Goal: Find specific page/section: Find specific page/section

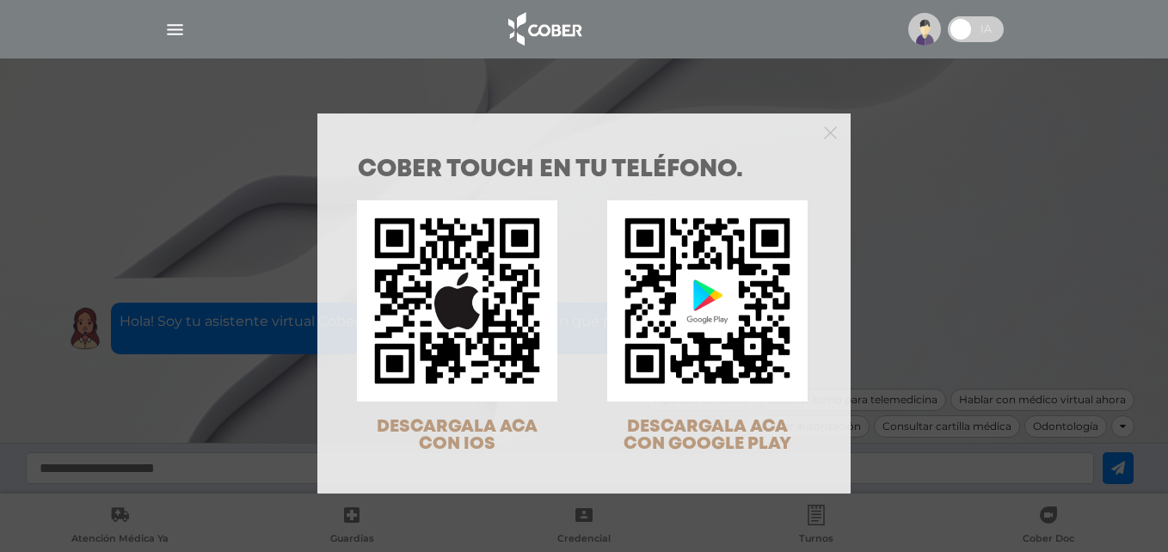
click at [182, 28] on div "COBER TOUCH en tu teléfono. DESCARGALA ACA CON IOS DESCARGALA ACA CON GOOGLE PL…" at bounding box center [584, 276] width 1168 height 552
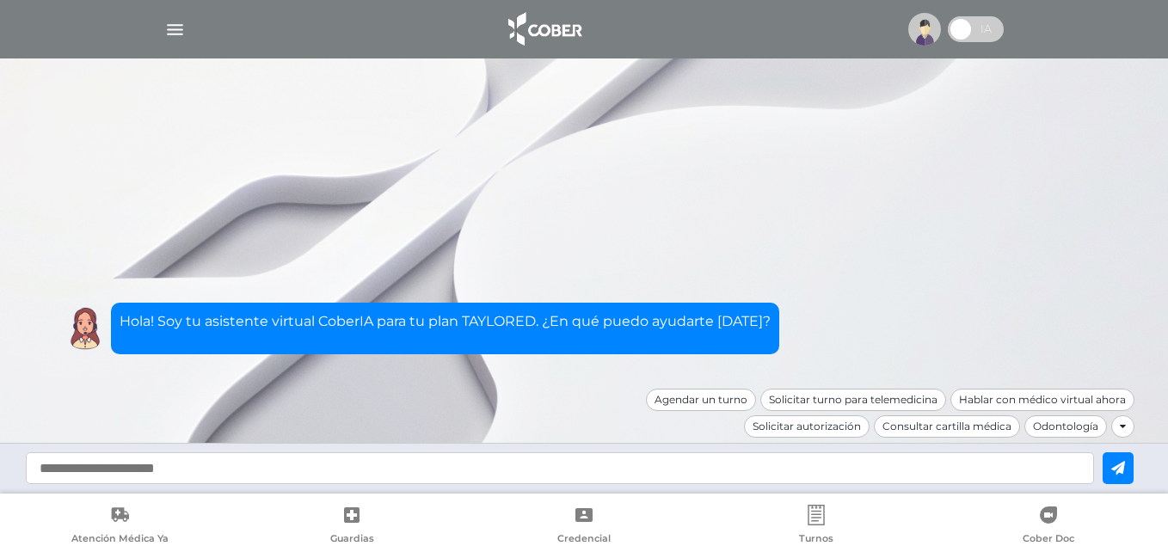
click at [170, 28] on img "button" at bounding box center [175, 30] width 22 height 22
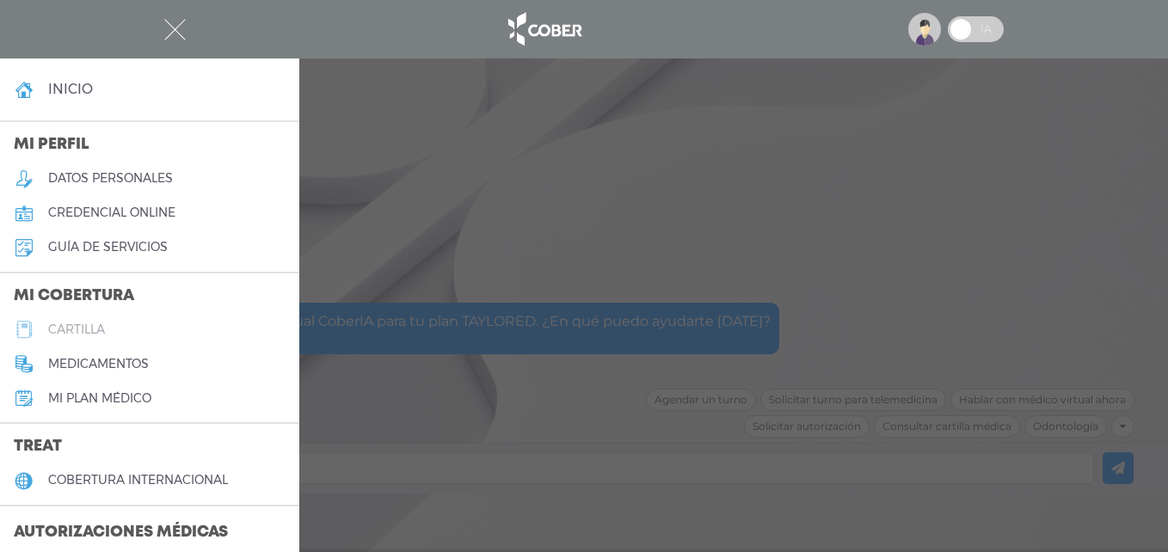
click at [101, 329] on h5 "cartilla" at bounding box center [76, 330] width 57 height 15
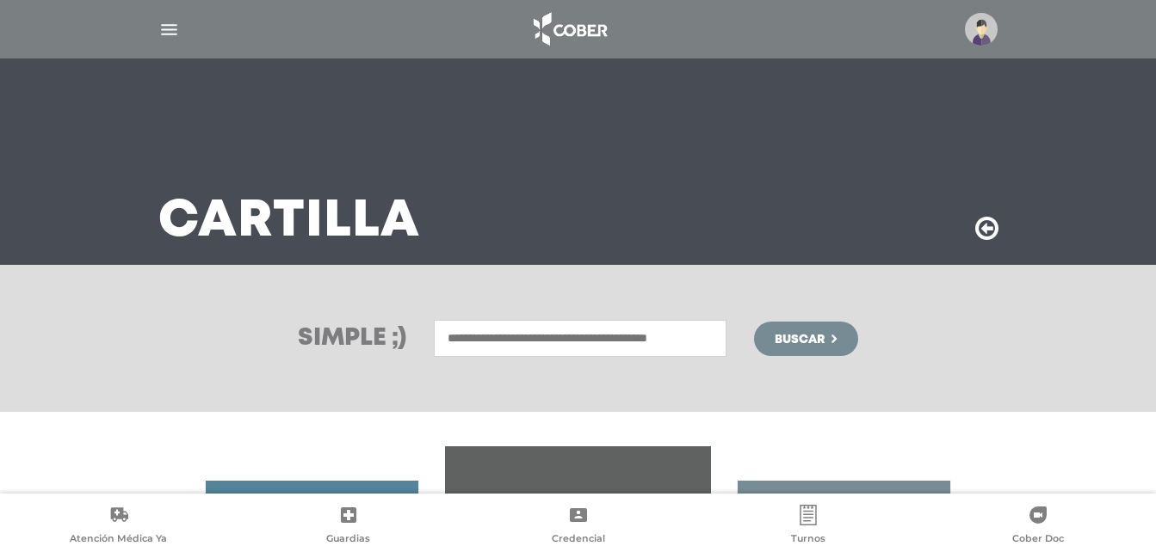
click at [669, 337] on input "text" at bounding box center [580, 338] width 293 height 37
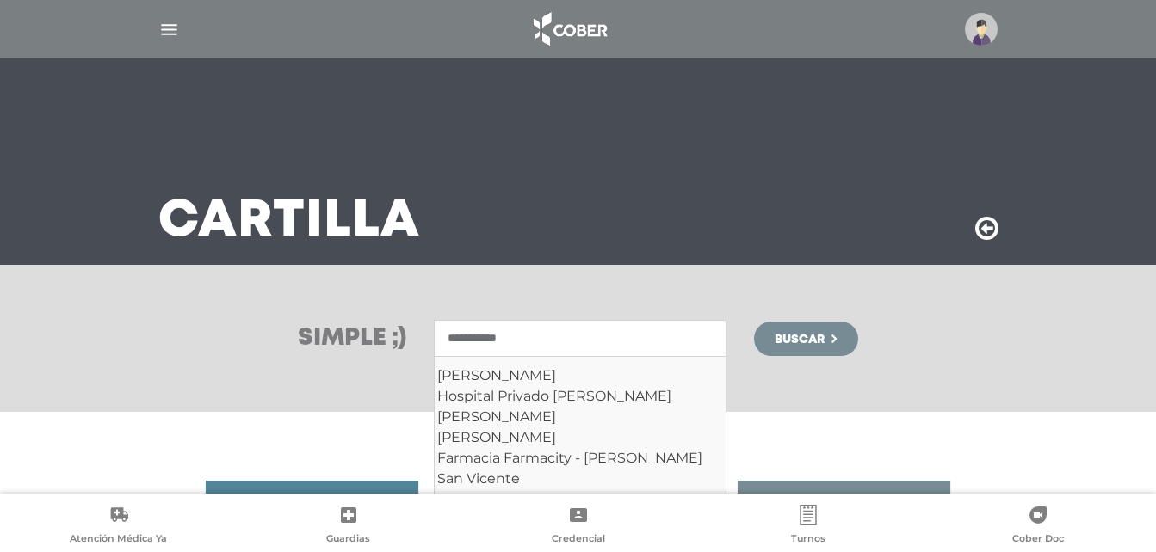
type input "**********"
click at [754, 322] on button "Buscar" at bounding box center [805, 339] width 103 height 34
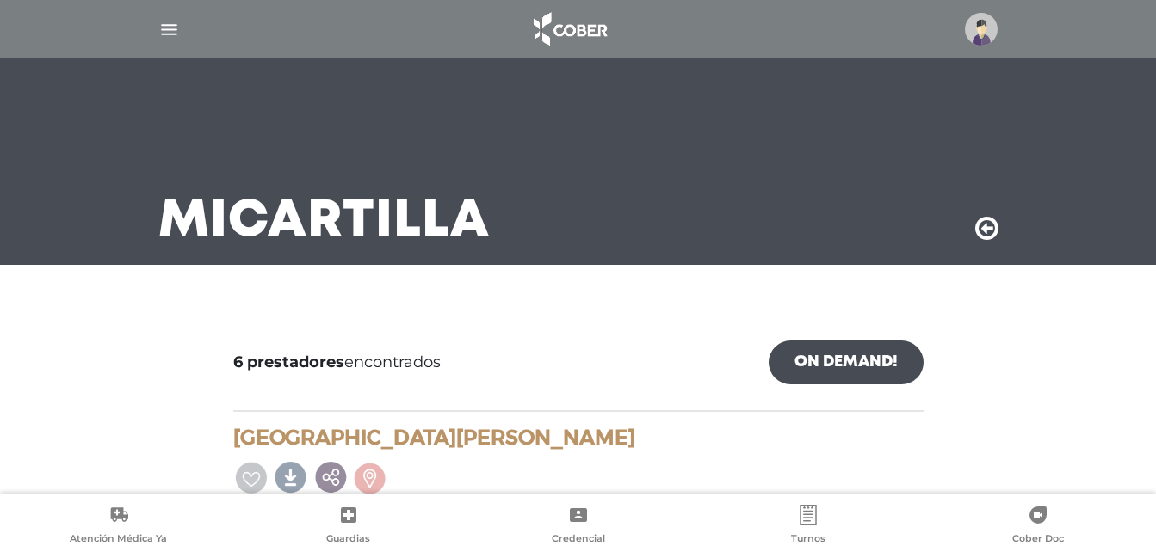
click at [170, 24] on img "button" at bounding box center [169, 30] width 22 height 22
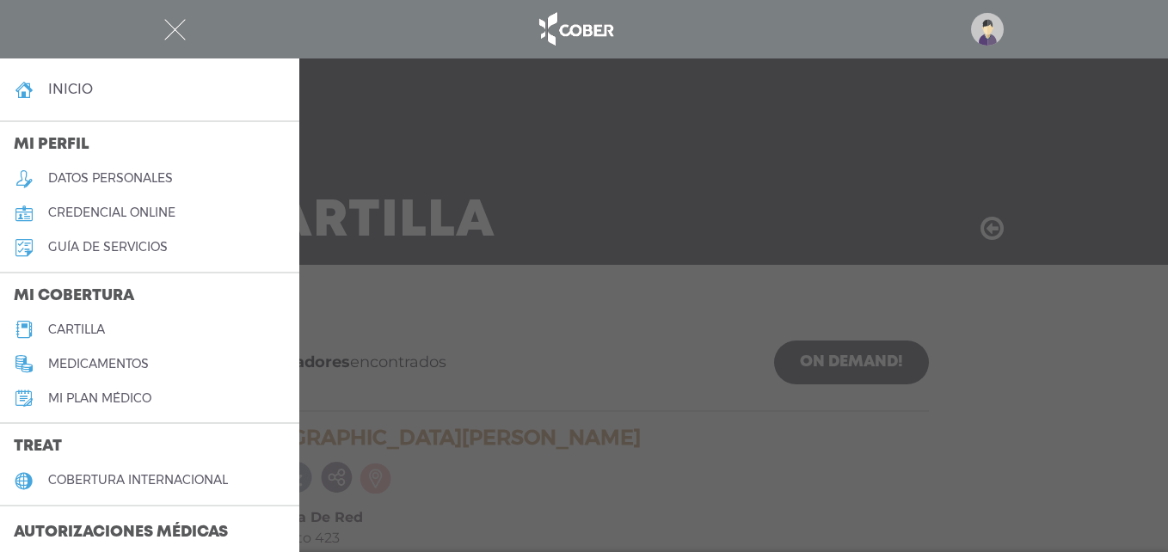
click at [114, 326] on link "cartilla" at bounding box center [149, 329] width 299 height 34
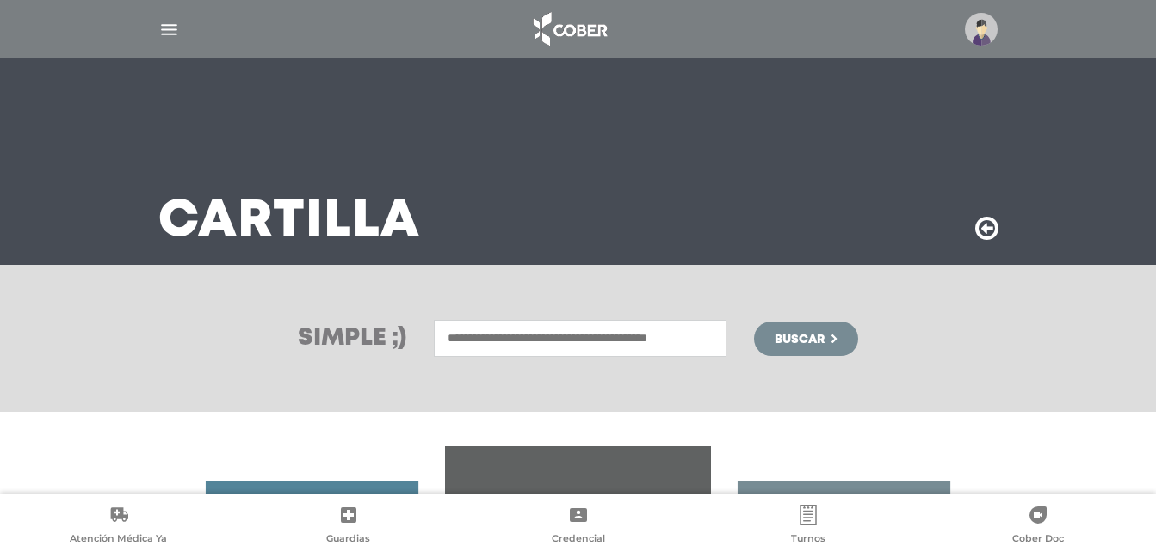
click at [485, 342] on input "text" at bounding box center [580, 338] width 293 height 37
click at [485, 346] on input "text" at bounding box center [580, 338] width 293 height 37
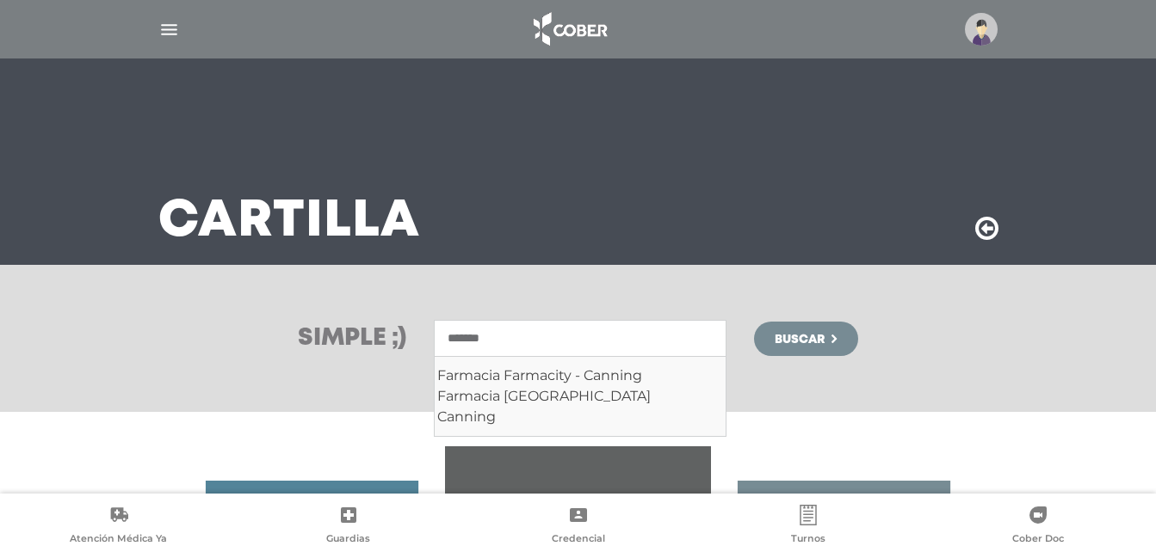
type input "*******"
click at [754, 322] on button "Buscar" at bounding box center [805, 339] width 103 height 34
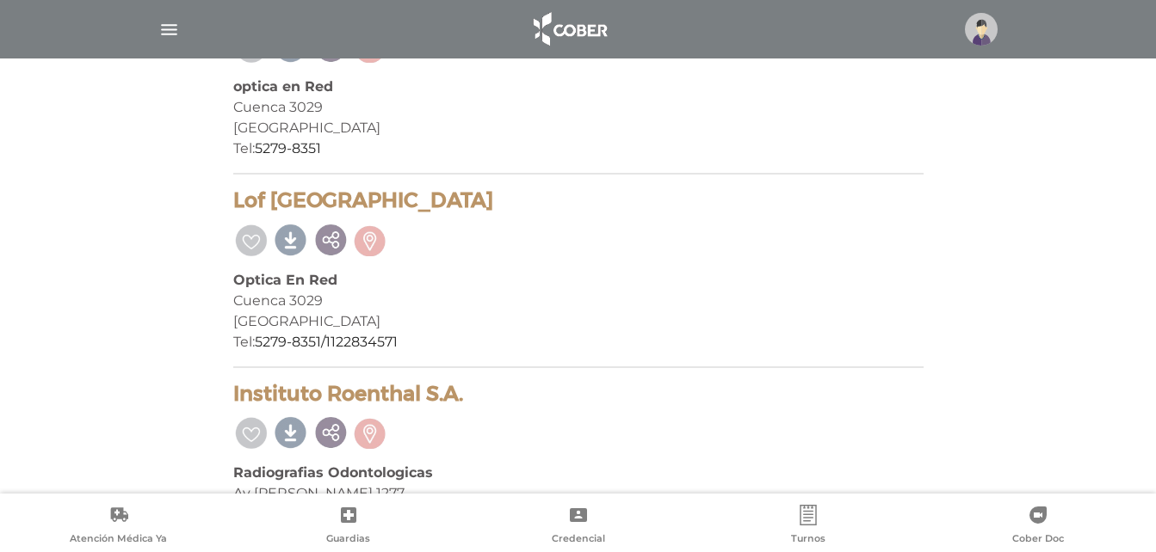
scroll to position [1307, 0]
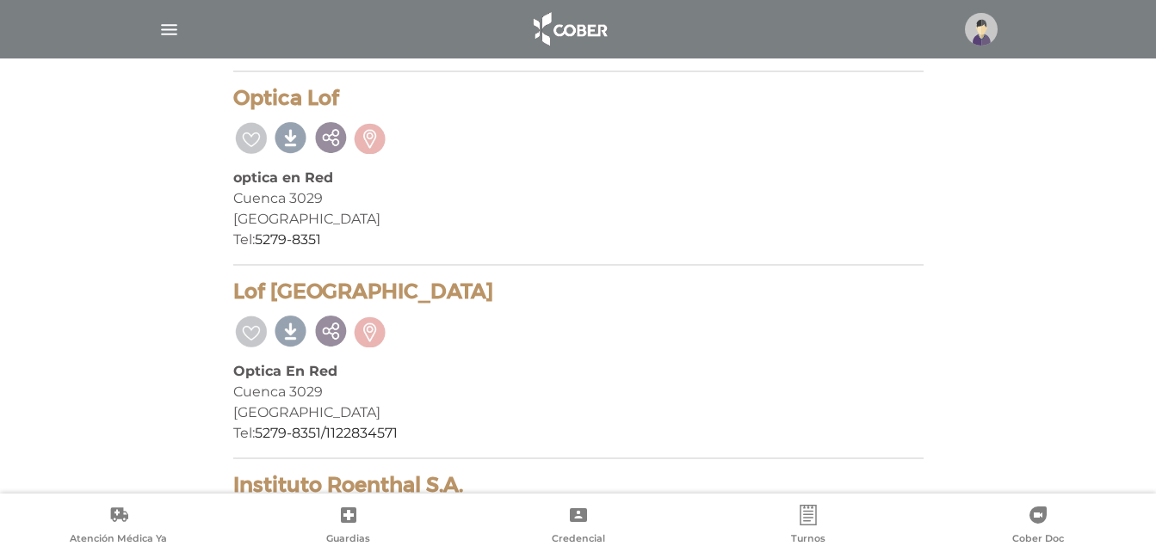
click at [165, 35] on img "button" at bounding box center [169, 30] width 22 height 22
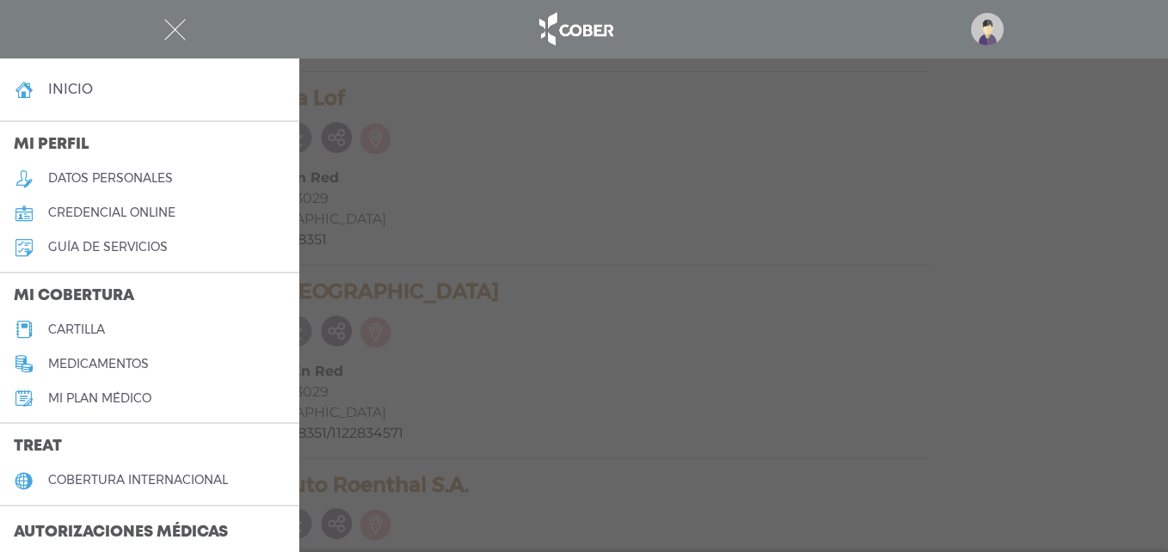
click at [93, 330] on h5 "cartilla" at bounding box center [76, 330] width 57 height 15
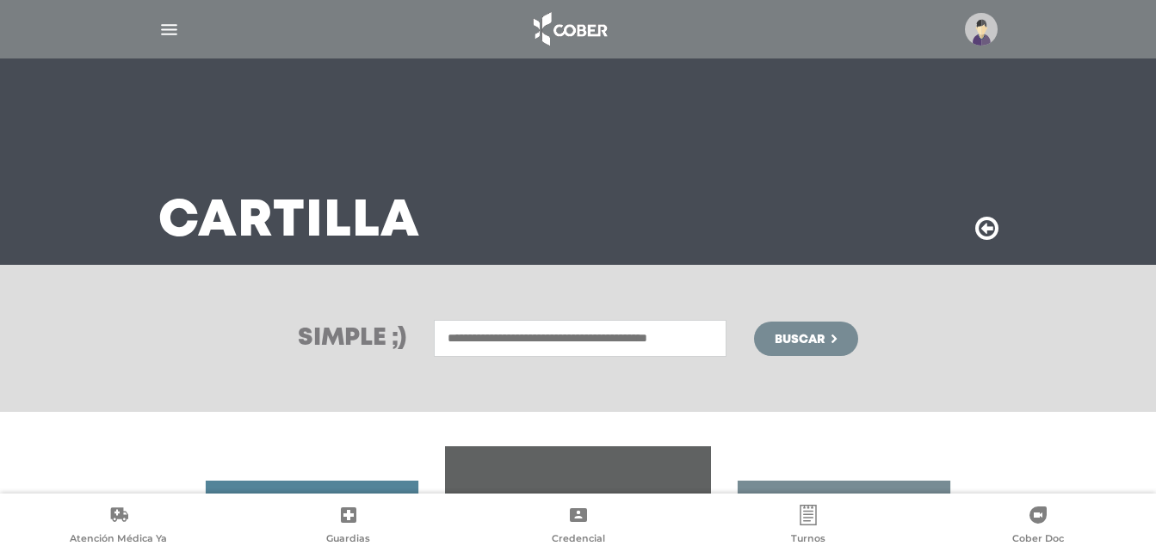
click at [696, 330] on input "text" at bounding box center [580, 338] width 293 height 37
type input "****"
click at [754, 322] on button "Buscar" at bounding box center [805, 339] width 103 height 34
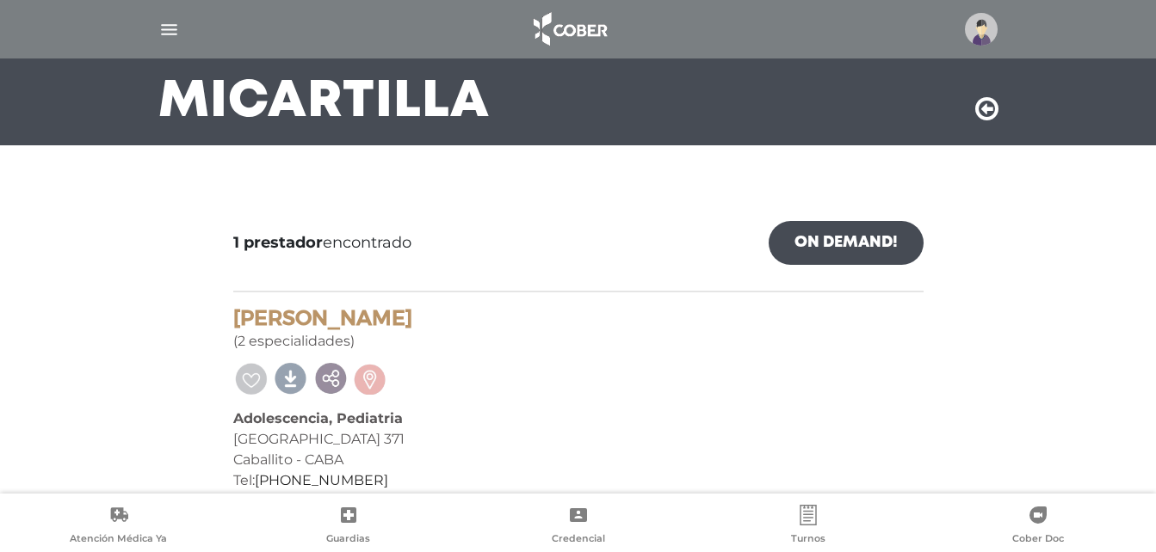
scroll to position [146, 0]
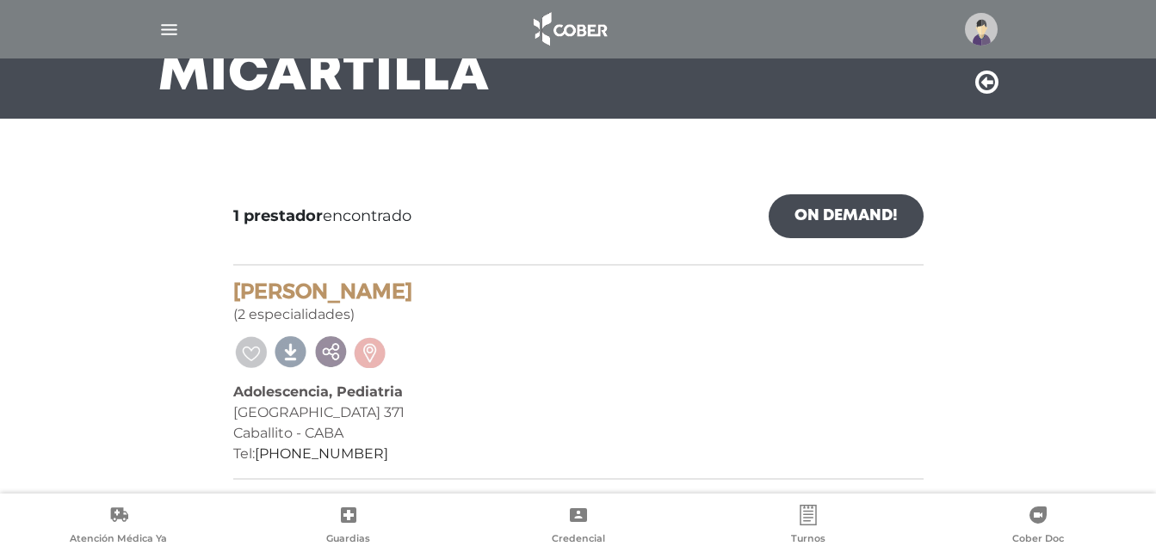
click at [167, 21] on img "button" at bounding box center [169, 30] width 22 height 22
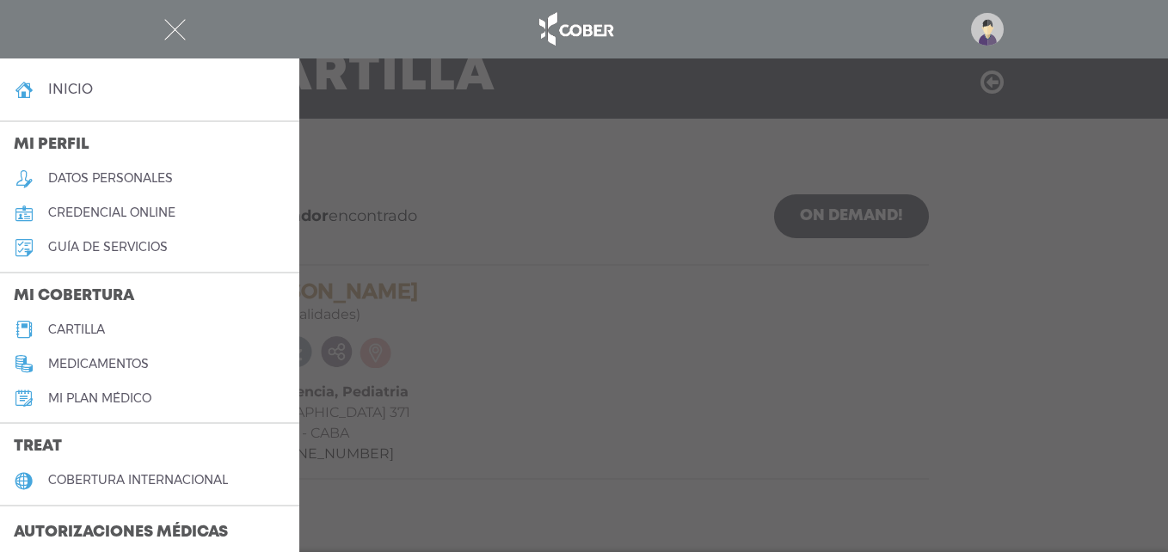
click at [506, 195] on div at bounding box center [584, 276] width 1168 height 552
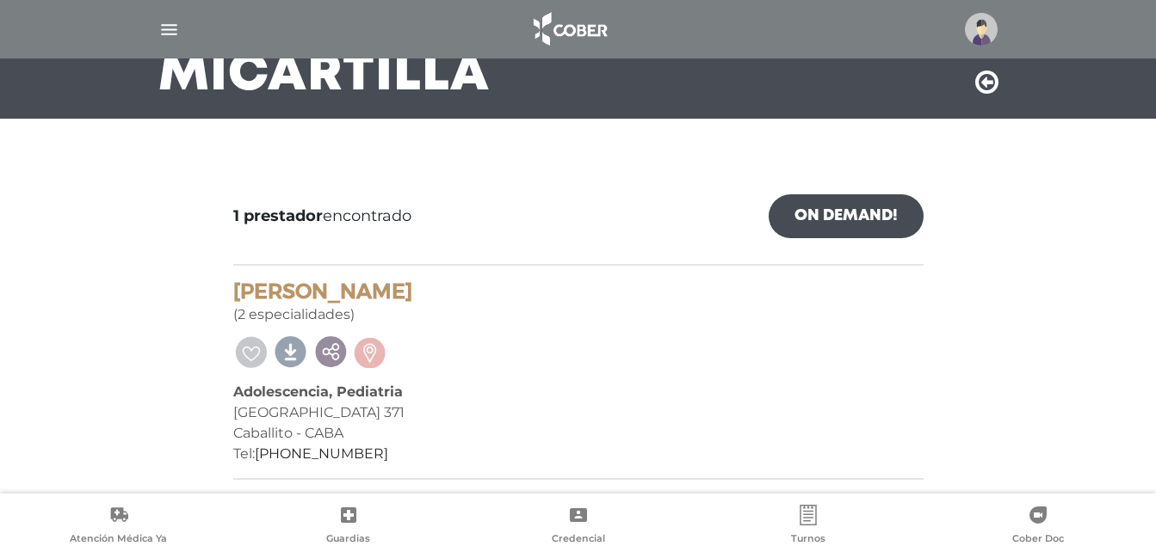
click at [174, 31] on img "button" at bounding box center [169, 30] width 22 height 22
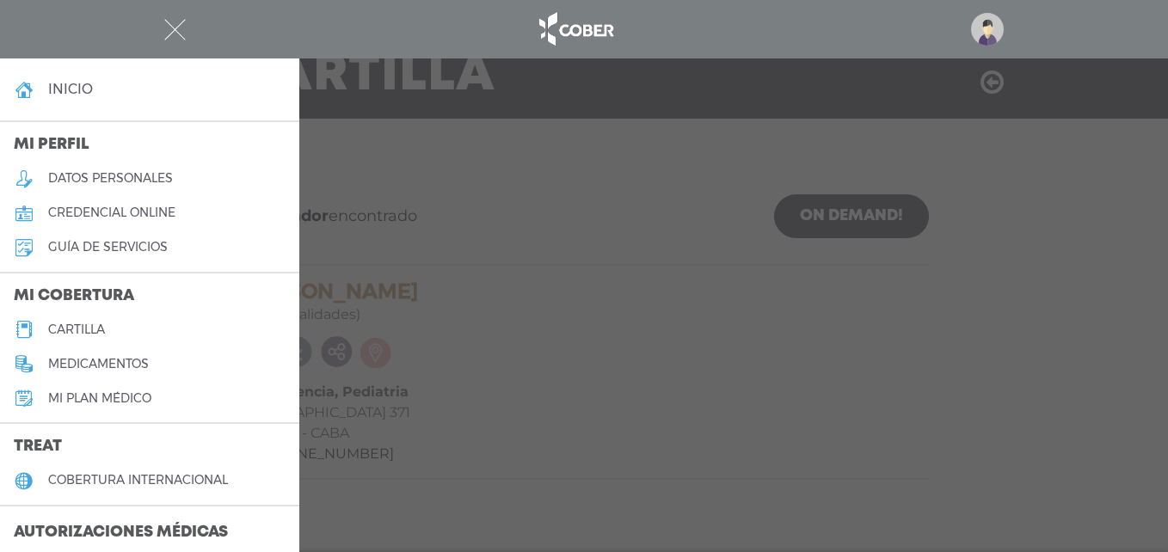
click at [102, 328] on h5 "cartilla" at bounding box center [76, 330] width 57 height 15
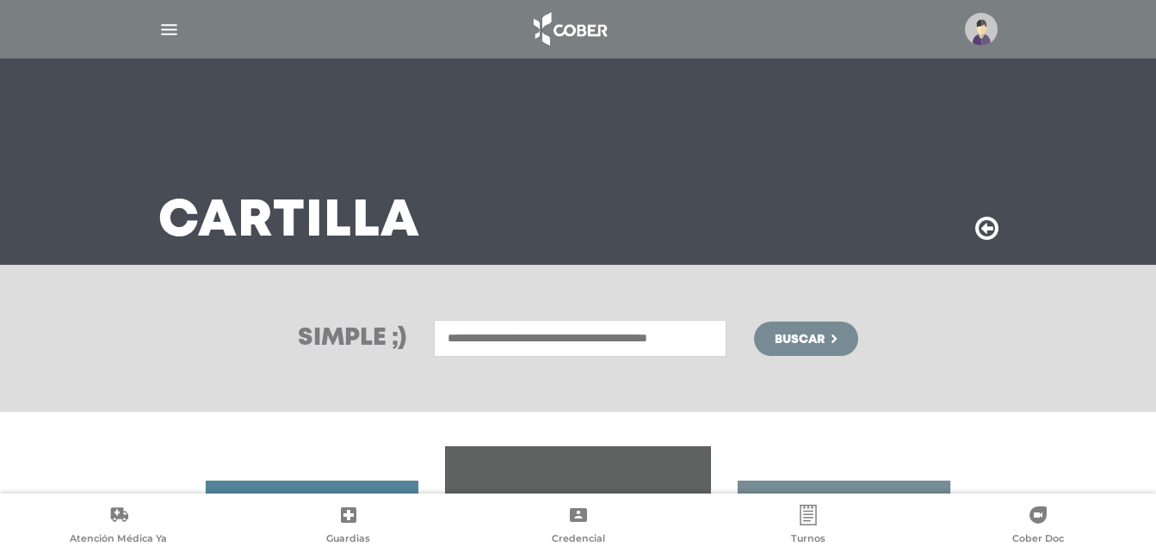
click at [521, 342] on input "text" at bounding box center [580, 338] width 293 height 37
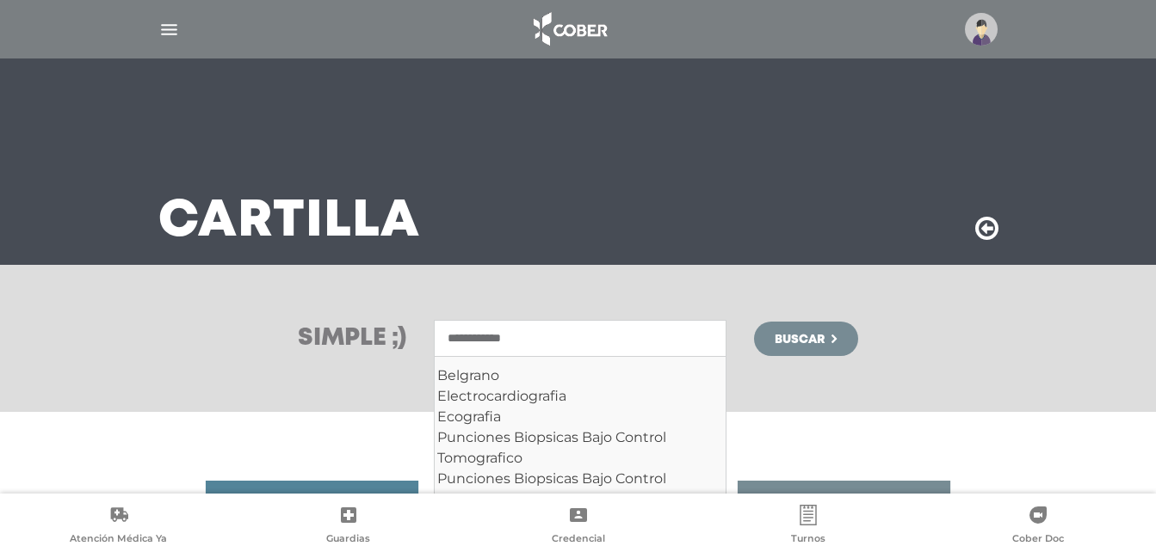
type input "**********"
click at [754, 322] on button "Buscar" at bounding box center [805, 339] width 103 height 34
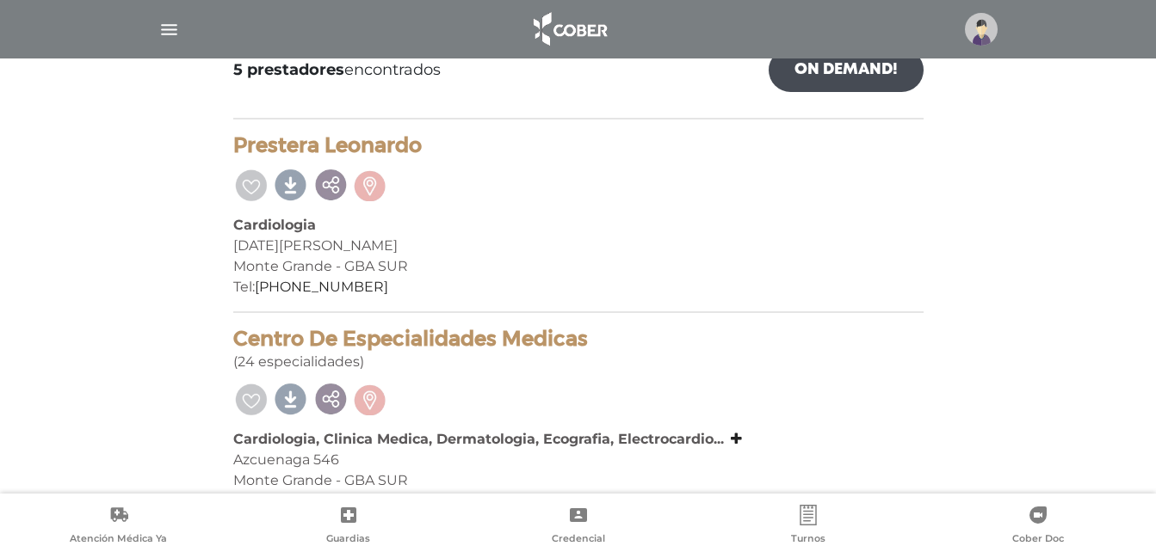
scroll to position [344, 0]
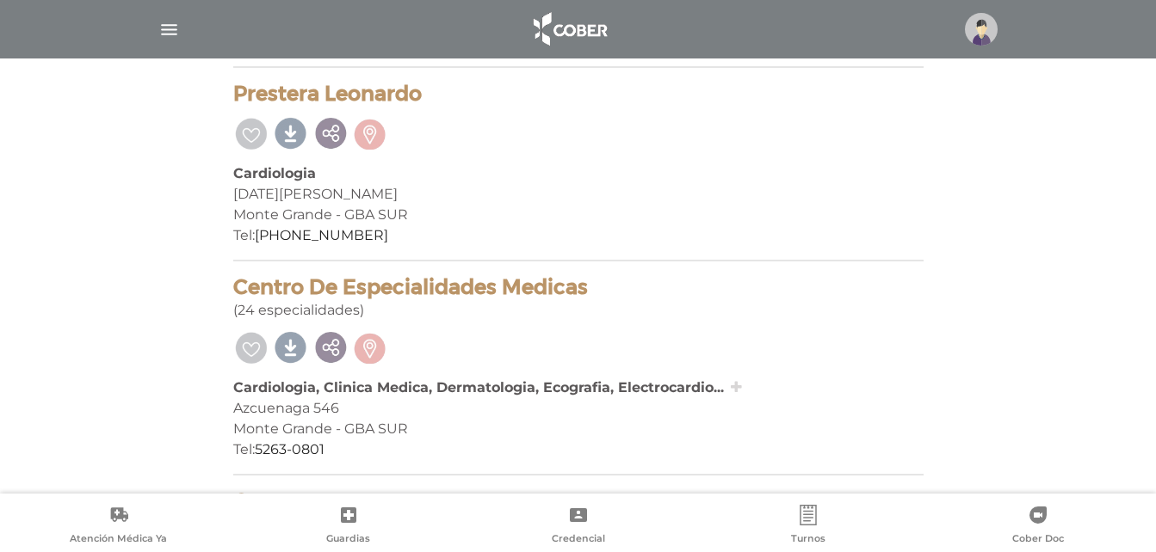
click at [735, 385] on icon at bounding box center [735, 387] width 11 height 14
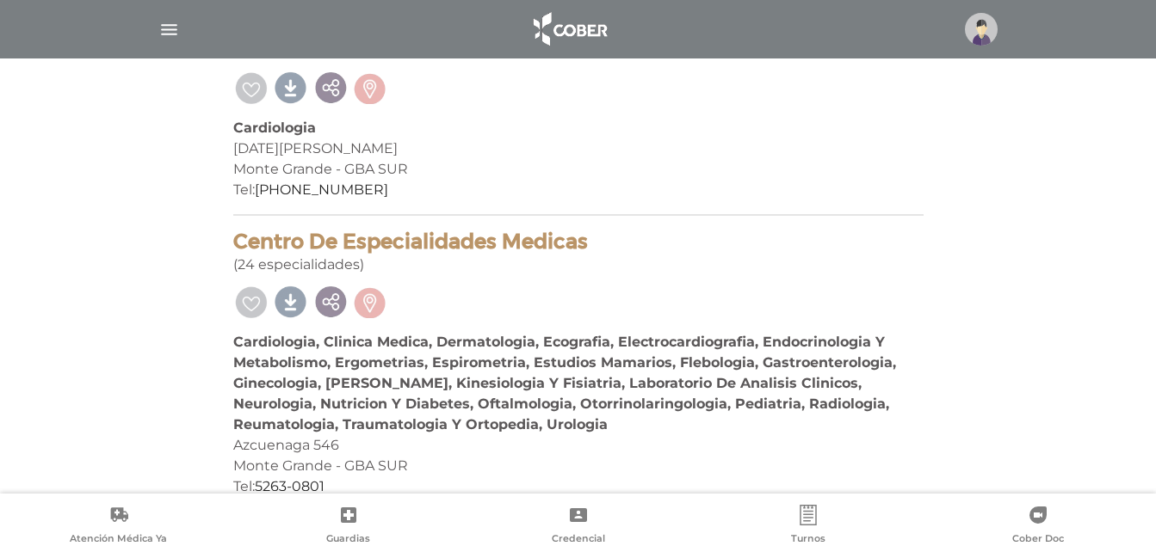
scroll to position [430, 0]
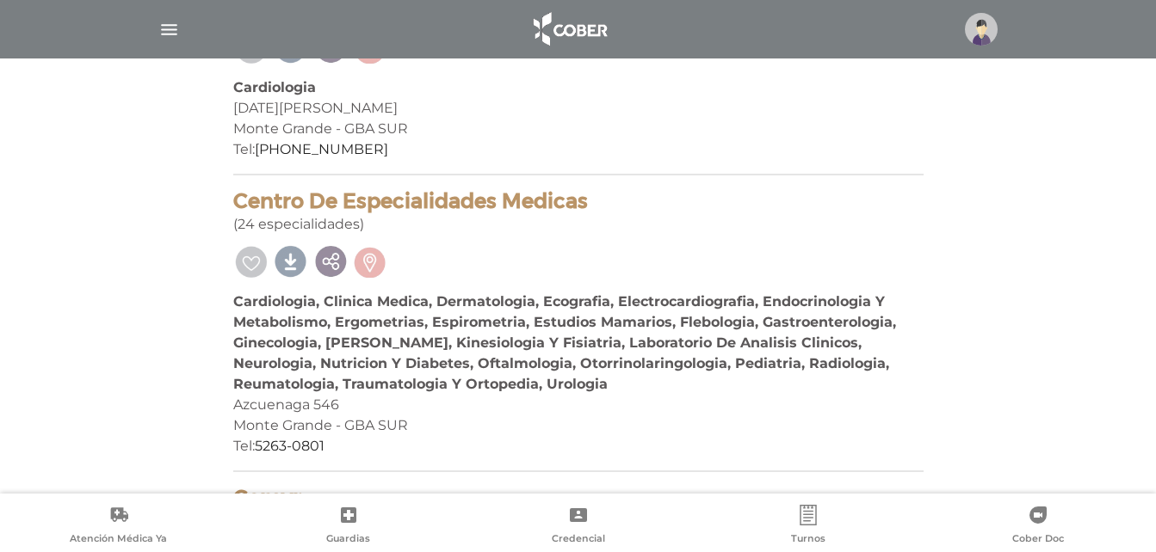
click at [166, 36] on img "button" at bounding box center [169, 30] width 22 height 22
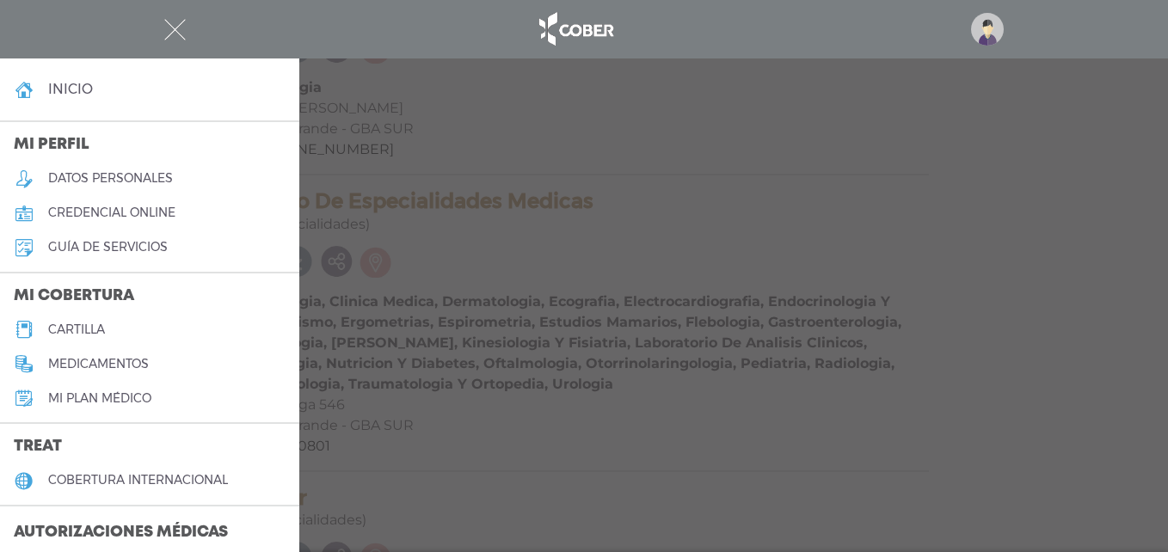
click at [94, 331] on h5 "cartilla" at bounding box center [76, 330] width 57 height 15
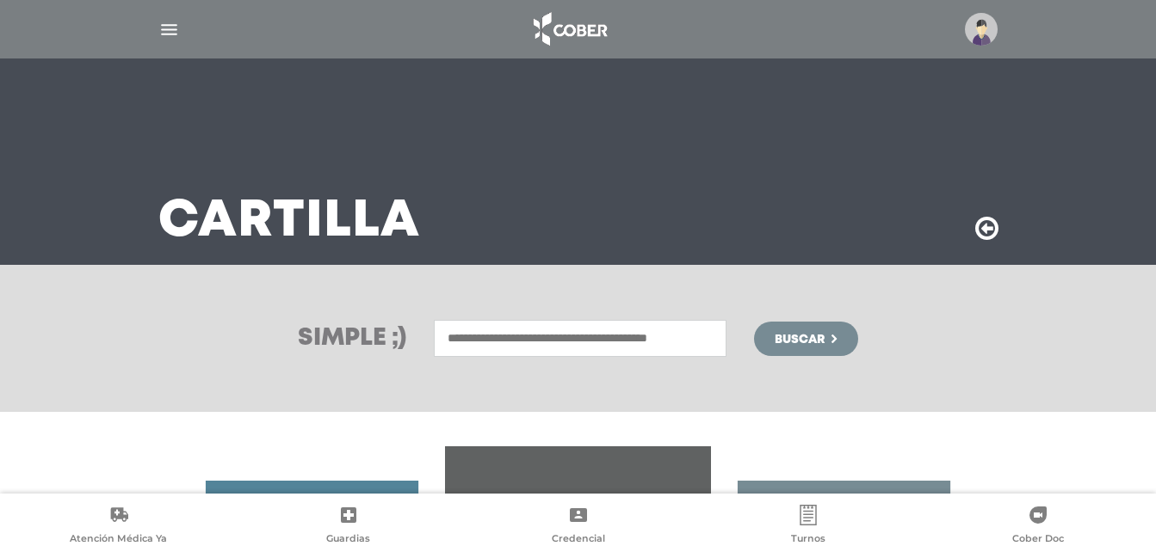
click at [542, 342] on input "text" at bounding box center [580, 338] width 293 height 37
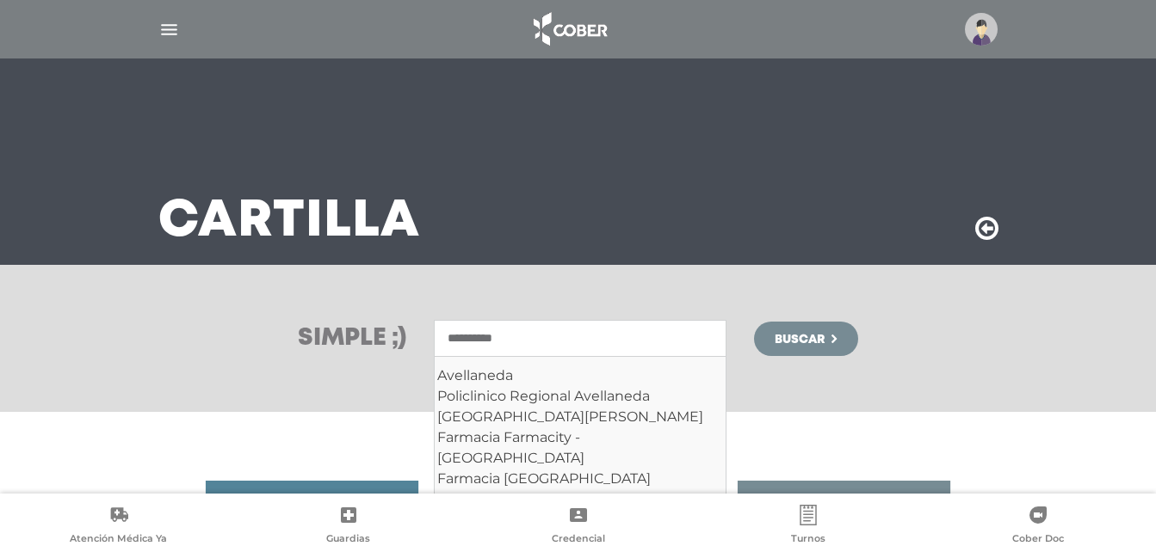
type input "**********"
click at [754, 322] on button "Buscar" at bounding box center [805, 339] width 103 height 34
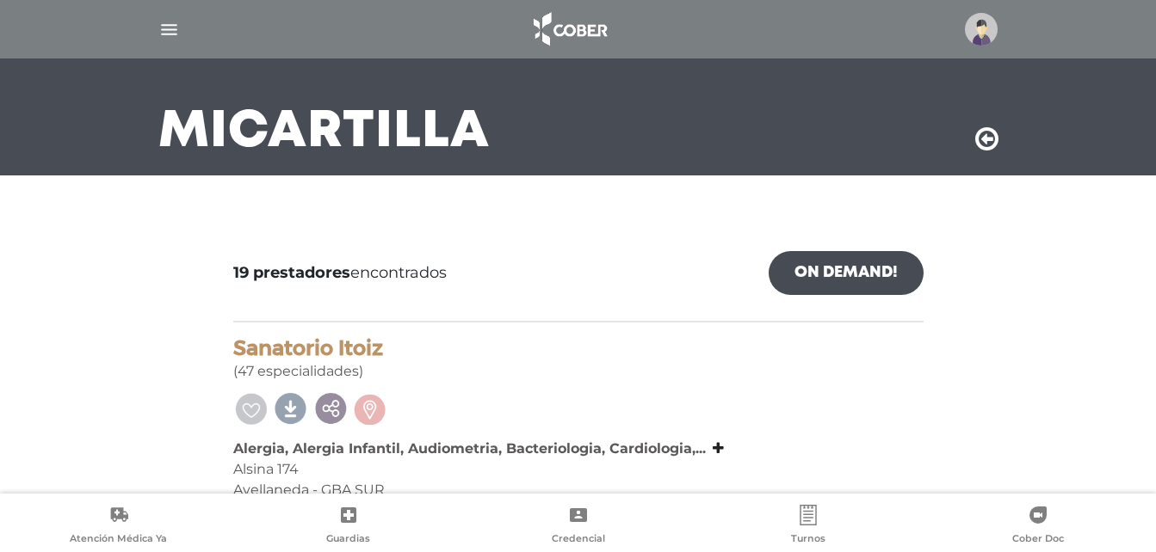
scroll to position [258, 0]
